Goal: Register for event/course

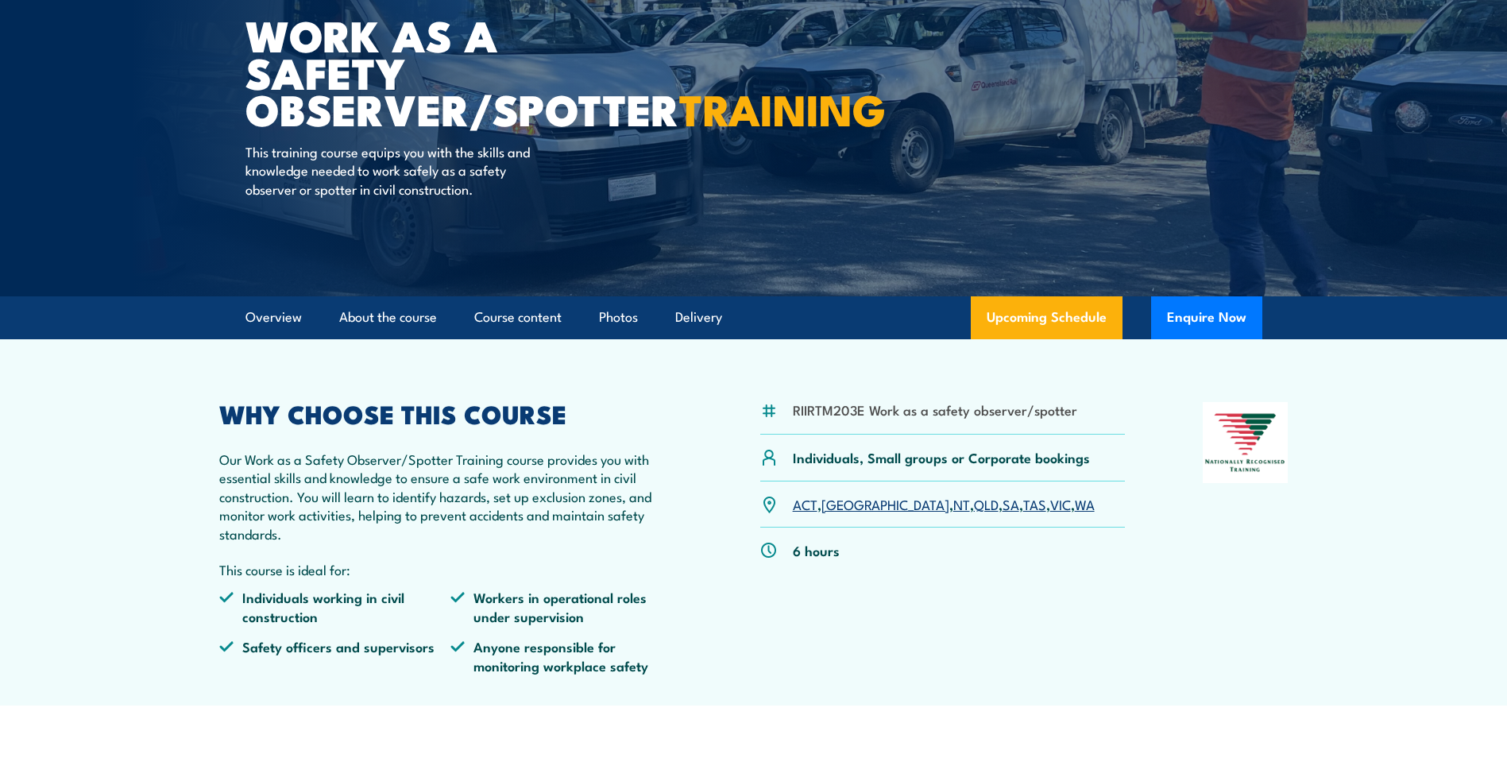
click at [846, 500] on link "[GEOGRAPHIC_DATA]" at bounding box center [885, 503] width 128 height 19
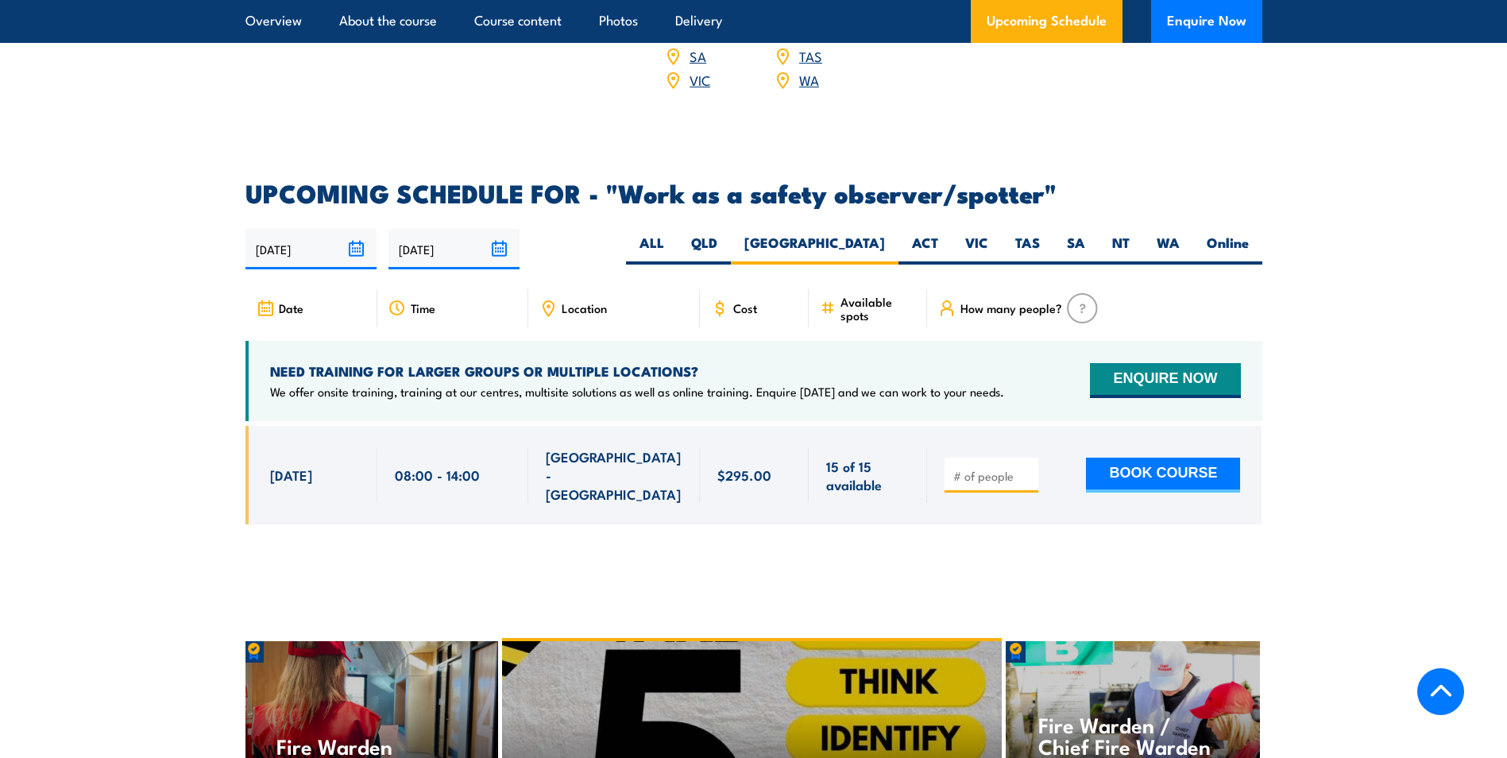
scroll to position [2276, 0]
